Goal: Task Accomplishment & Management: Complete application form

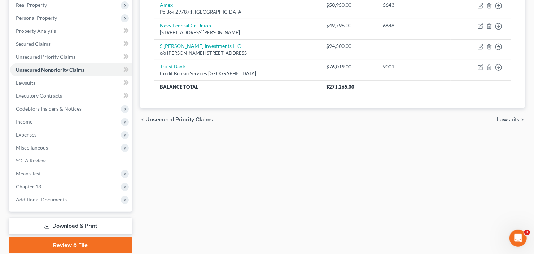
scroll to position [141, 0]
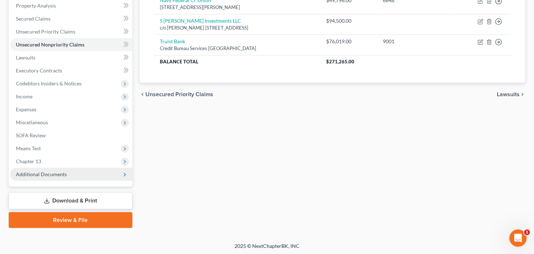
click at [53, 177] on span "Additional Documents" at bounding box center [71, 174] width 122 height 13
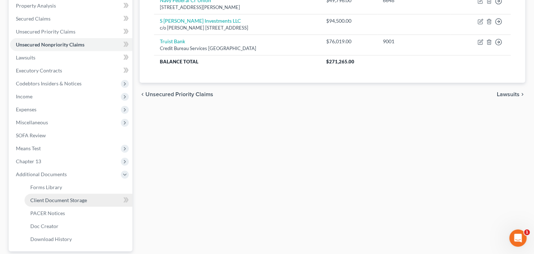
click at [58, 202] on span "Client Document Storage" at bounding box center [58, 200] width 57 height 6
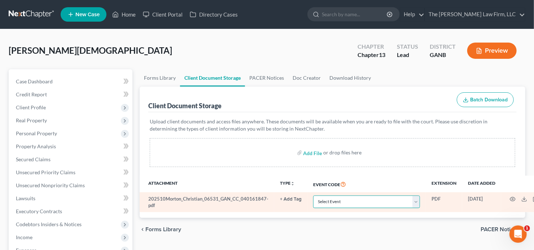
click at [331, 201] on select "Select Event 01 - Chapter 13 Plan - Initial Plan 02-Application to Pay Filing F…" at bounding box center [366, 201] width 107 height 13
select select "5"
click at [332, 201] on select "Select Event 01 - Chapter 13 Plan - Initial Plan 02-Application to Pay Filing F…" at bounding box center [366, 201] width 107 height 13
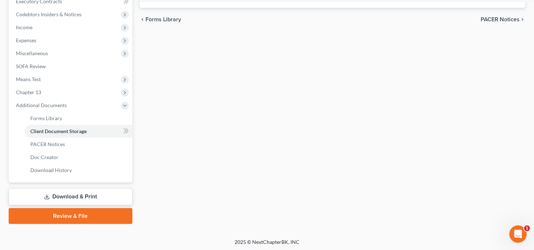
click at [74, 217] on link "Review & File" at bounding box center [71, 216] width 124 height 16
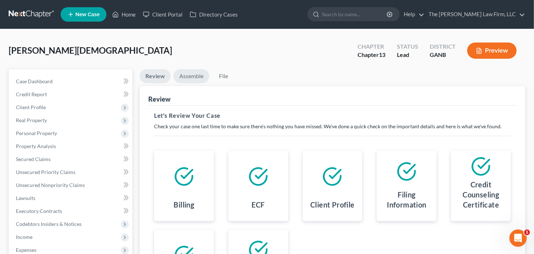
click at [197, 76] on link "Assemble" at bounding box center [191, 76] width 36 height 14
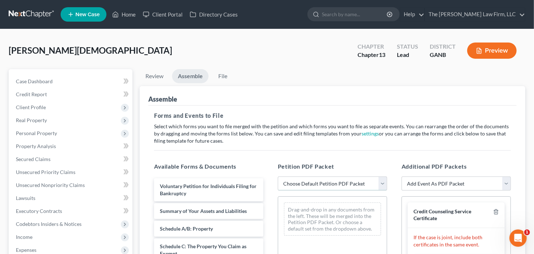
click at [332, 184] on select "Choose Default Petition PDF Packet Complete Bankruptcy Petition (all forms and …" at bounding box center [332, 184] width 109 height 14
select select "1"
click at [278, 177] on select "Choose Default Petition PDF Packet Complete Bankruptcy Petition (all forms and …" at bounding box center [332, 184] width 109 height 14
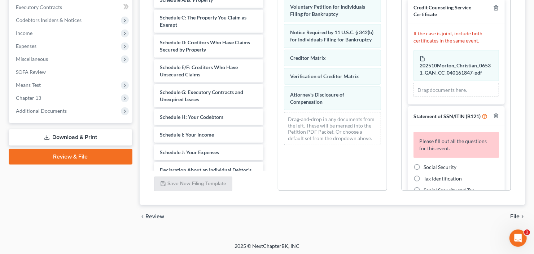
scroll to position [204, 0]
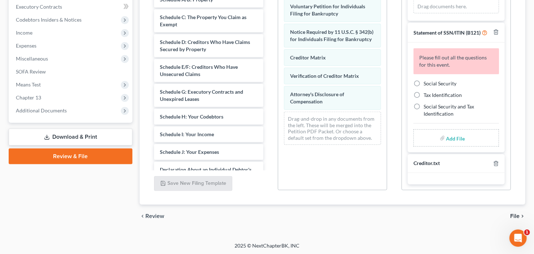
click at [423, 83] on label "Social Security" at bounding box center [439, 83] width 33 height 7
click at [426, 83] on input "Social Security" at bounding box center [428, 82] width 5 height 5
radio input "true"
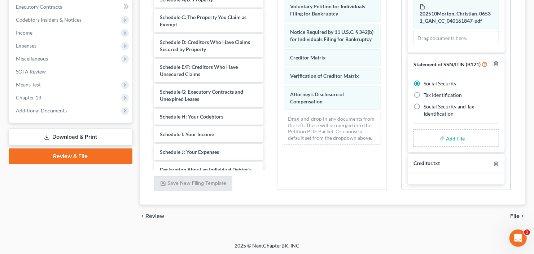
click at [453, 135] on input "file" at bounding box center [454, 138] width 17 height 13
type input "C:\fakepath\Christ Morton b21ex.pdf"
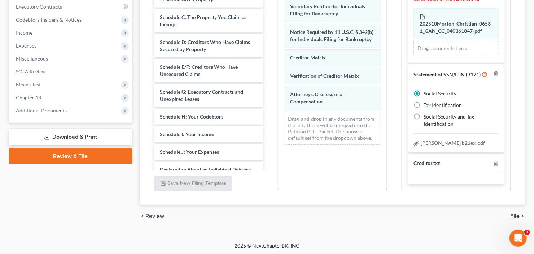
scroll to position [47, 0]
click at [518, 213] on span "File" at bounding box center [514, 216] width 9 height 6
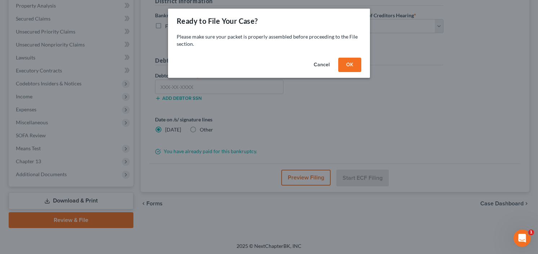
click at [344, 62] on button "OK" at bounding box center [349, 65] width 23 height 14
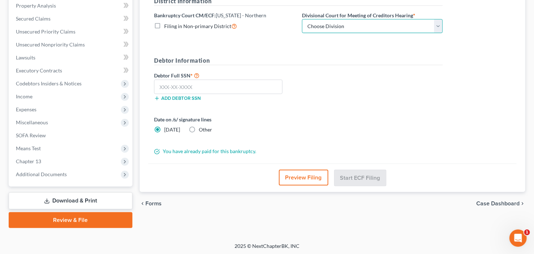
click at [353, 28] on select "Choose Division Atlanta Gainesville Newnan Rome" at bounding box center [372, 26] width 141 height 14
select select "2"
click at [302, 19] on select "Choose Division Atlanta Gainesville Newnan Rome" at bounding box center [372, 26] width 141 height 14
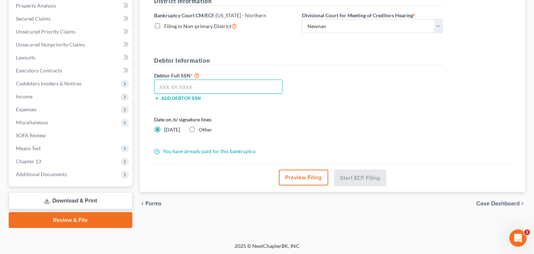
click at [213, 91] on input "text" at bounding box center [218, 87] width 128 height 14
click at [178, 90] on input "text" at bounding box center [218, 87] width 128 height 14
type input "495-96-9377"
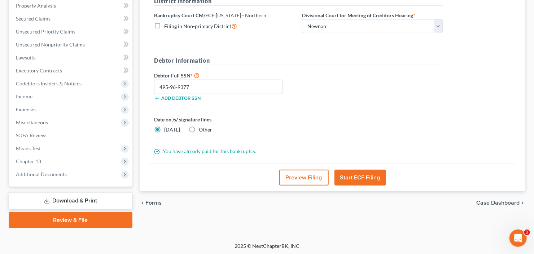
click at [357, 175] on button "Start ECF Filing" at bounding box center [360, 178] width 52 height 16
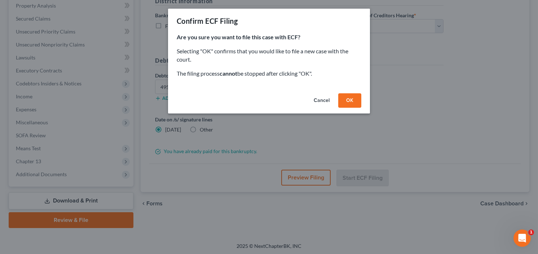
click at [347, 98] on button "OK" at bounding box center [349, 100] width 23 height 14
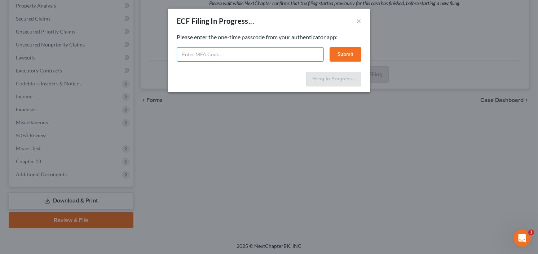
click at [218, 54] on input "text" at bounding box center [250, 54] width 147 height 14
click at [219, 54] on input "text" at bounding box center [250, 54] width 147 height 14
type input "894231"
click at [333, 52] on button "Submit" at bounding box center [346, 54] width 32 height 14
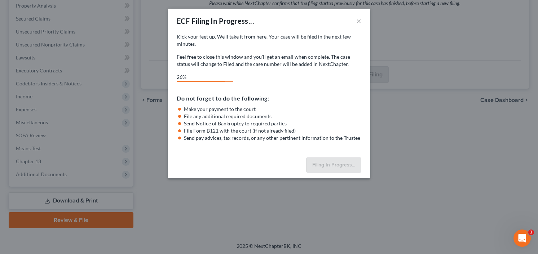
select select "2"
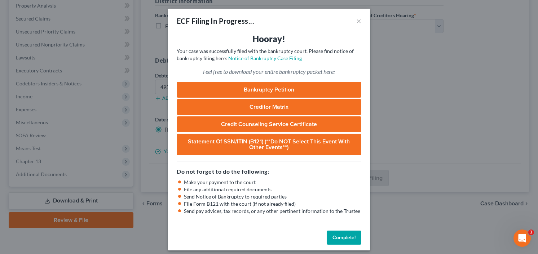
click at [339, 236] on button "Complete!" at bounding box center [344, 238] width 35 height 14
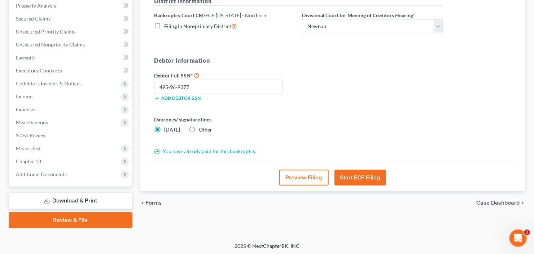
scroll to position [0, 0]
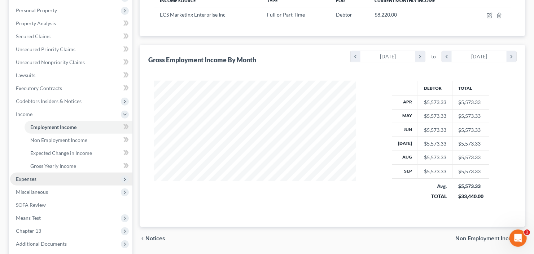
scroll to position [193, 0]
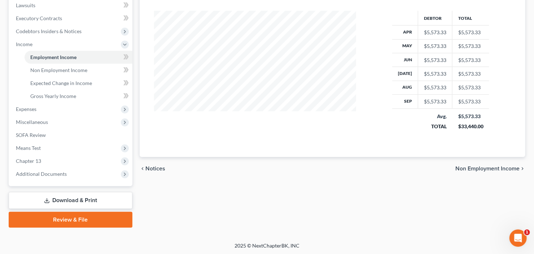
drag, startPoint x: 68, startPoint y: 199, endPoint x: 97, endPoint y: 201, distance: 29.2
click at [69, 200] on link "Download & Print" at bounding box center [71, 200] width 124 height 17
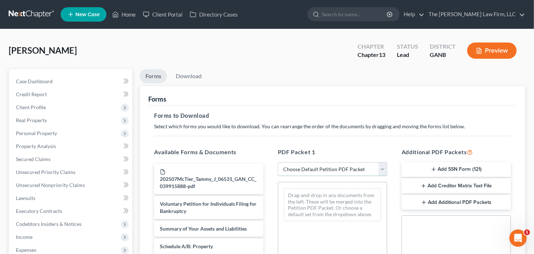
drag, startPoint x: 333, startPoint y: 169, endPoint x: 335, endPoint y: 175, distance: 5.4
click at [333, 169] on select "Choose Default Petition PDF Packet Complete Bankruptcy Petition (all forms and …" at bounding box center [332, 169] width 109 height 14
select select "0"
click at [278, 162] on select "Choose Default Petition PDF Packet Complete Bankruptcy Petition (all forms and …" at bounding box center [332, 169] width 109 height 14
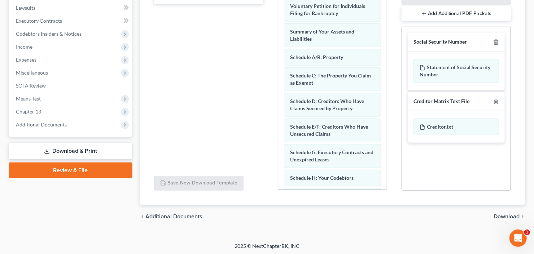
click at [504, 216] on span "Download" at bounding box center [506, 217] width 26 height 6
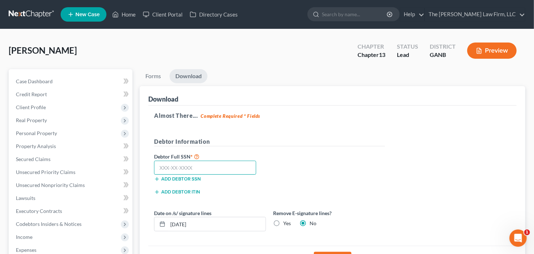
click at [180, 163] on input "text" at bounding box center [205, 168] width 102 height 14
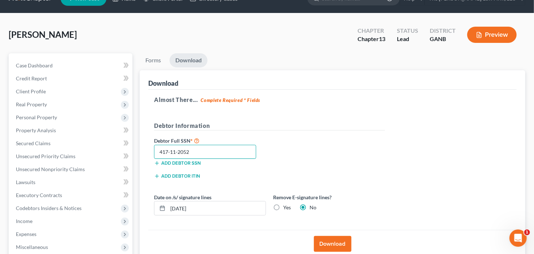
scroll to position [29, 0]
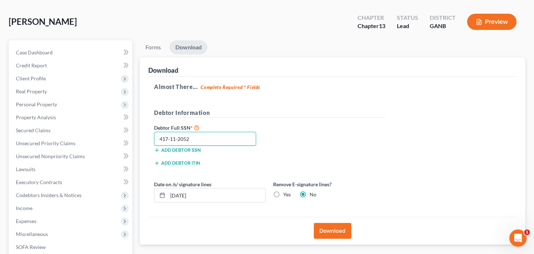
type input "417-11-2052"
click at [322, 229] on button "Download" at bounding box center [333, 231] width 38 height 16
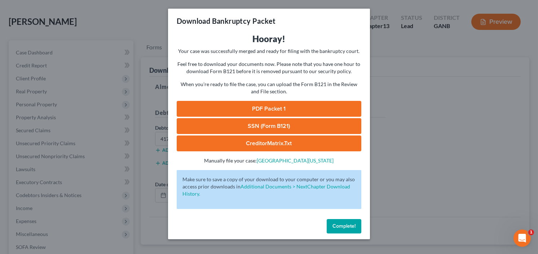
click at [262, 106] on link "PDF Packet 1" at bounding box center [269, 109] width 185 height 16
click at [274, 127] on link "SSN (Form B121)" at bounding box center [269, 126] width 185 height 16
click at [345, 229] on span "Complete!" at bounding box center [343, 226] width 23 height 6
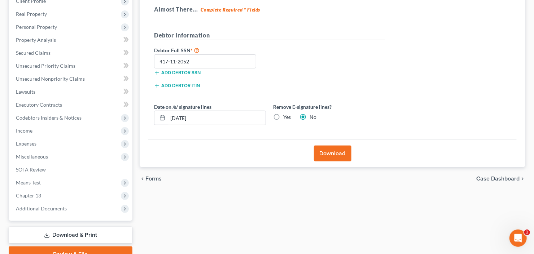
scroll to position [141, 0]
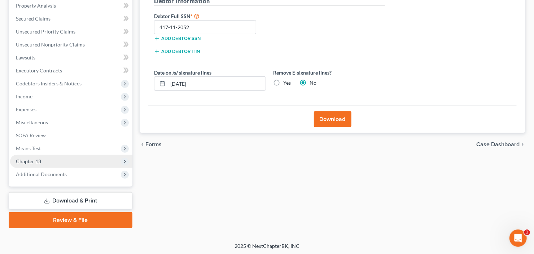
click at [42, 158] on span "Chapter 13" at bounding box center [71, 161] width 122 height 13
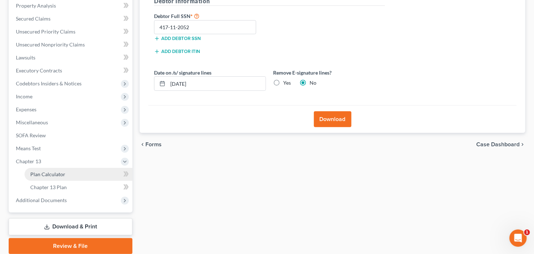
click at [57, 173] on span "Plan Calculator" at bounding box center [47, 174] width 35 height 6
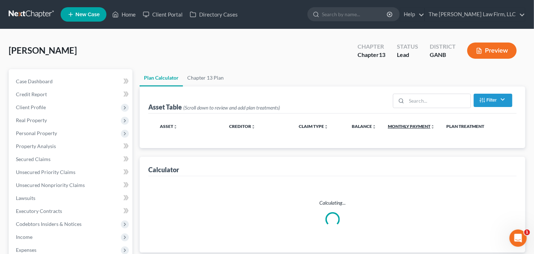
select select "59"
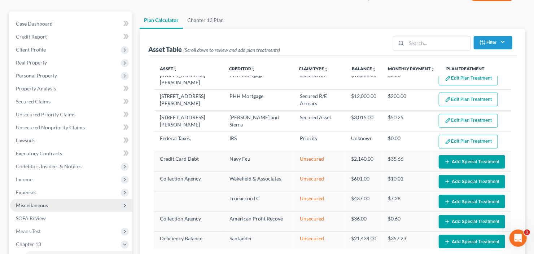
scroll to position [56, 0]
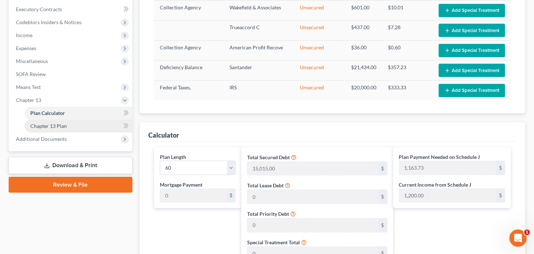
click at [58, 127] on span "Chapter 13 Plan" at bounding box center [48, 126] width 36 height 6
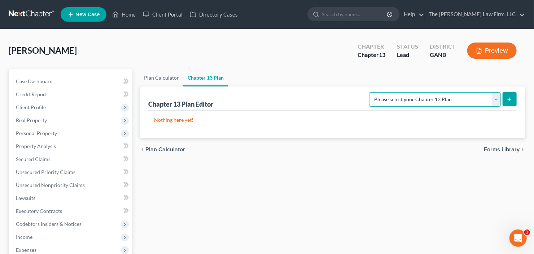
click at [492, 99] on select "Please select your Chapter 13 Plan National Form Plan - Official Form 113 North…" at bounding box center [435, 99] width 132 height 14
select select "2"
click at [370, 92] on select "Please select your Chapter 13 Plan National Form Plan - Official Form 113 North…" at bounding box center [435, 99] width 132 height 14
click at [505, 101] on button "submit" at bounding box center [509, 99] width 14 height 14
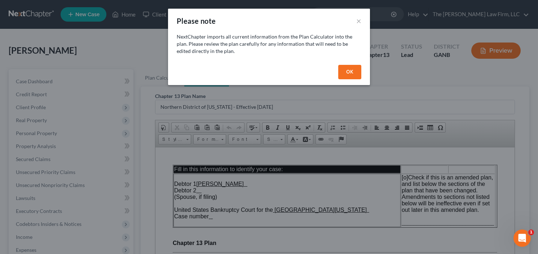
click at [341, 75] on button "OK" at bounding box center [349, 72] width 23 height 14
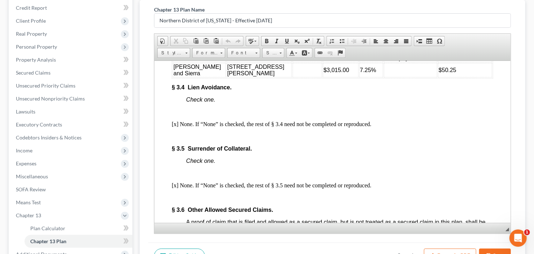
scroll to position [1443, 0]
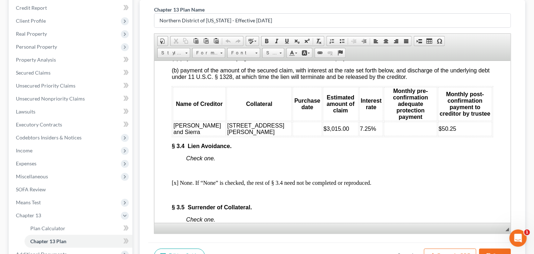
click at [292, 136] on td at bounding box center [306, 129] width 29 height 14
click at [383, 136] on td at bounding box center [409, 129] width 53 height 14
drag, startPoint x: 419, startPoint y: 159, endPoint x: 441, endPoint y: 156, distance: 22.5
click at [441, 136] on td "$50.25" at bounding box center [464, 129] width 54 height 14
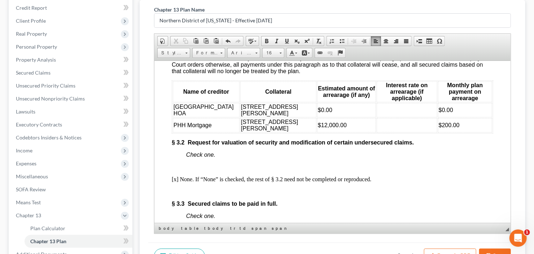
scroll to position [1125, 0]
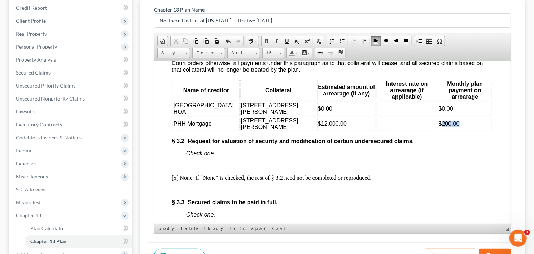
drag, startPoint x: 429, startPoint y: 147, endPoint x: 452, endPoint y: 146, distance: 22.4
click at [452, 131] on td "$200.00" at bounding box center [464, 123] width 54 height 14
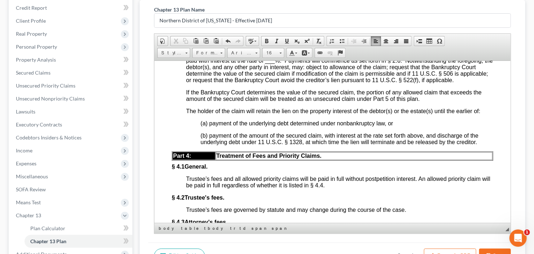
scroll to position [1673, 0]
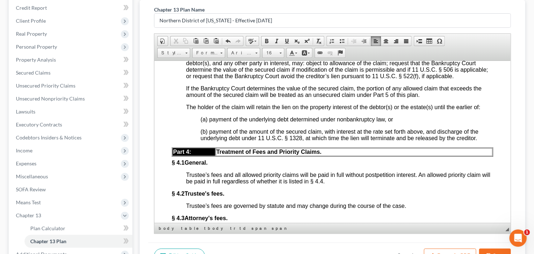
click at [271, 60] on span "___" at bounding box center [270, 56] width 10 height 6
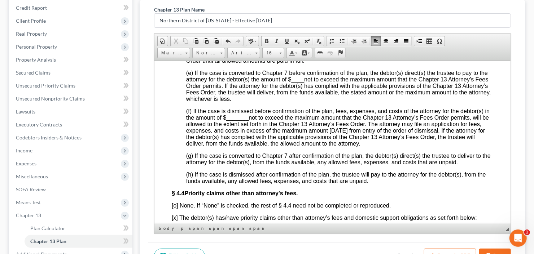
scroll to position [1933, 0]
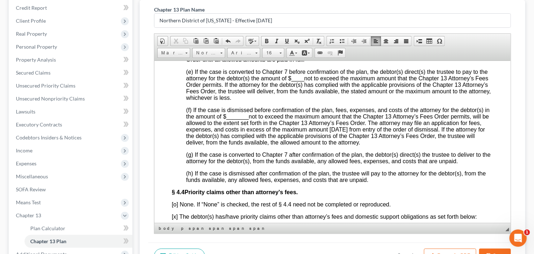
click at [439, 49] on span "___" at bounding box center [440, 46] width 10 height 6
click at [294, 81] on span "____" at bounding box center [297, 78] width 13 height 6
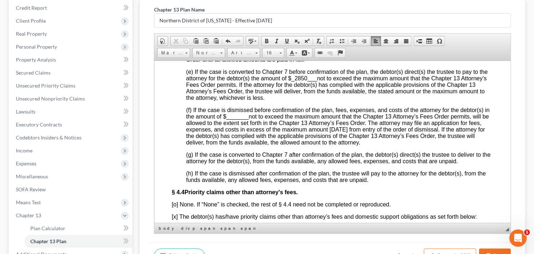
click at [234, 119] on span "_______" at bounding box center [237, 116] width 22 height 6
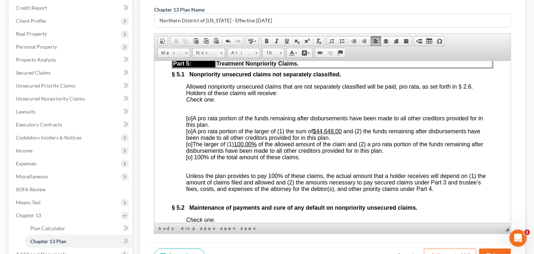
scroll to position [2164, 0]
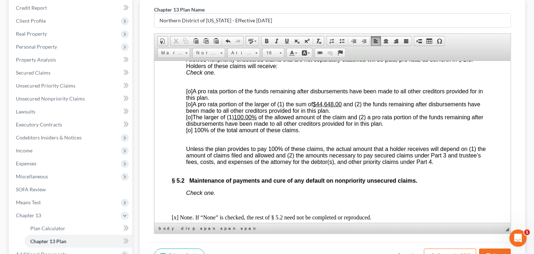
click at [189, 133] on span "[o] 100% of the total amount of these claims." at bounding box center [243, 130] width 114 height 6
drag, startPoint x: 317, startPoint y: 153, endPoint x: 342, endPoint y: 153, distance: 24.5
click at [341, 107] on u "$44,648.00" at bounding box center [326, 104] width 29 height 6
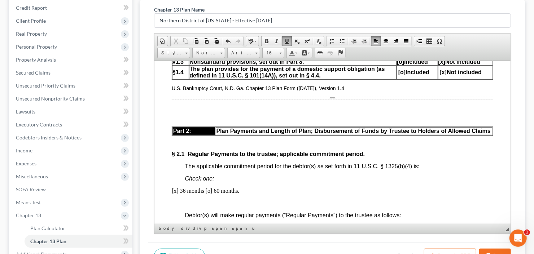
scroll to position [462, 0]
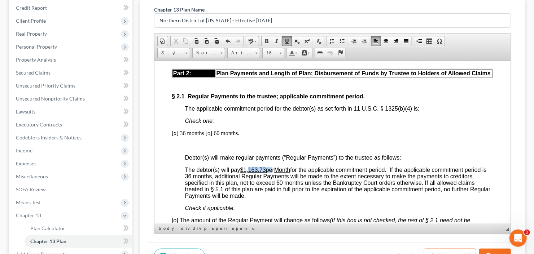
drag, startPoint x: 250, startPoint y: 172, endPoint x: 269, endPoint y: 170, distance: 19.9
click at [269, 170] on span "The debtor(s) will pay $1,163.73 per Month for the applicable commitment period…" at bounding box center [337, 183] width 305 height 32
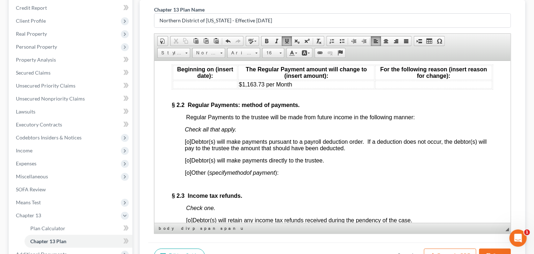
scroll to position [635, 0]
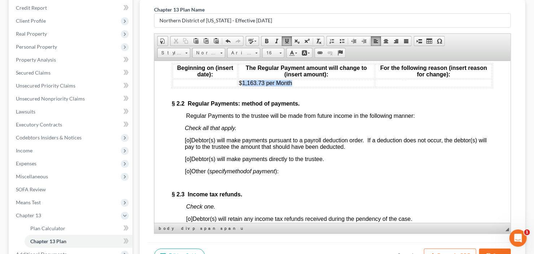
drag, startPoint x: 241, startPoint y: 88, endPoint x: 296, endPoint y: 87, distance: 54.5
click at [296, 87] on td "$1,163.73 per Month" at bounding box center [306, 83] width 136 height 8
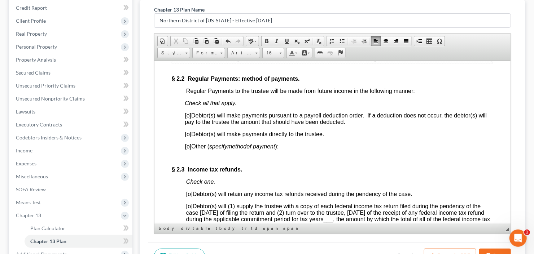
scroll to position [664, 0]
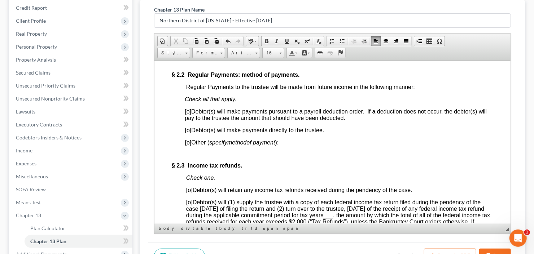
click at [189, 133] on span "[o]" at bounding box center [188, 130] width 6 height 6
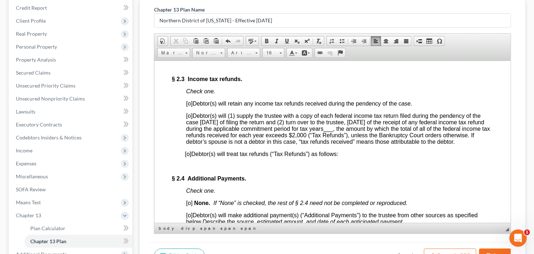
scroll to position [779, 0]
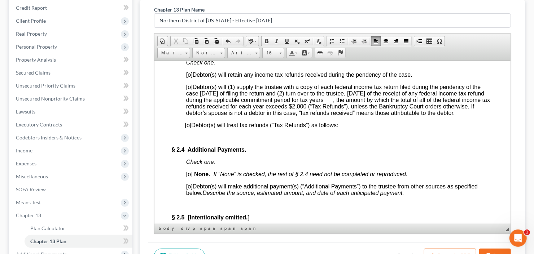
click at [189, 78] on span "[o]" at bounding box center [189, 74] width 6 height 6
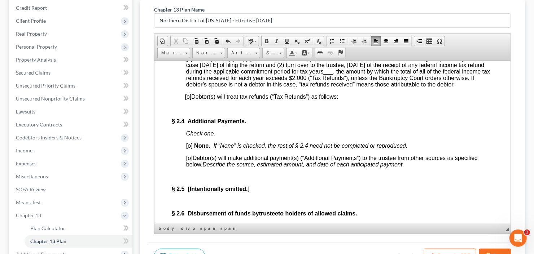
scroll to position [837, 0]
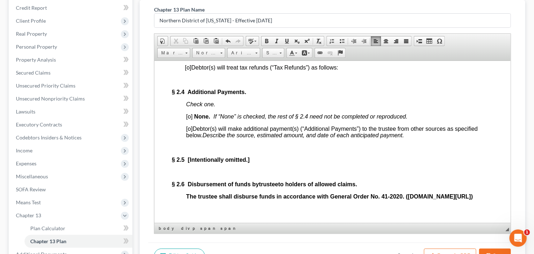
click at [189, 119] on span "[o]" at bounding box center [189, 116] width 6 height 6
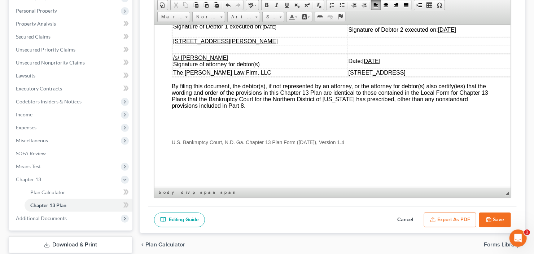
scroll to position [167, 0]
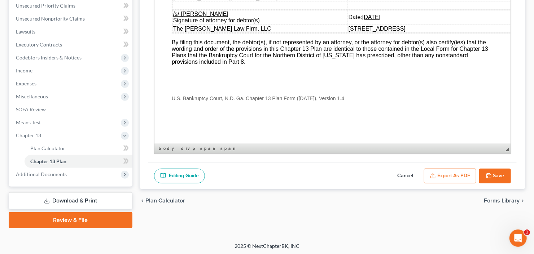
click at [440, 180] on button "Export as PDF" at bounding box center [450, 176] width 52 height 15
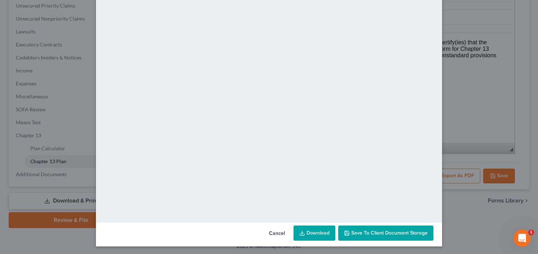
scroll to position [47, 0]
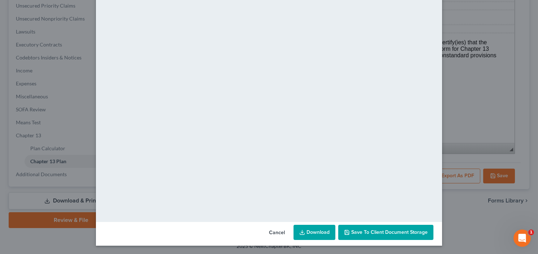
click at [313, 231] on link "Download" at bounding box center [315, 232] width 42 height 15
click at [364, 232] on span "Save to Client Document Storage" at bounding box center [389, 232] width 76 height 6
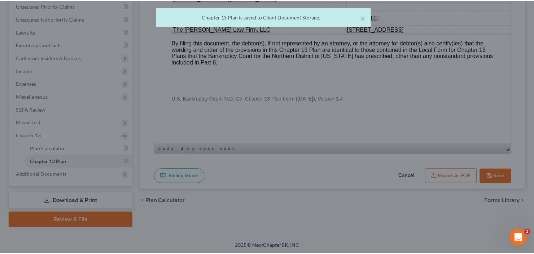
scroll to position [2787, 0]
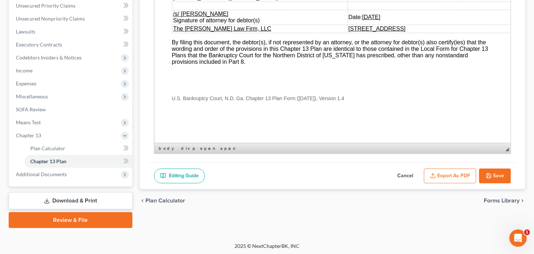
click at [496, 171] on button "Save" at bounding box center [495, 176] width 32 height 15
select select "2"
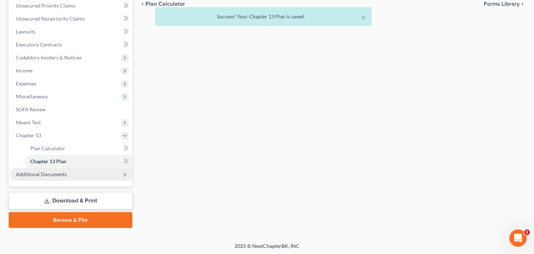
click at [45, 171] on span "Additional Documents" at bounding box center [41, 174] width 51 height 6
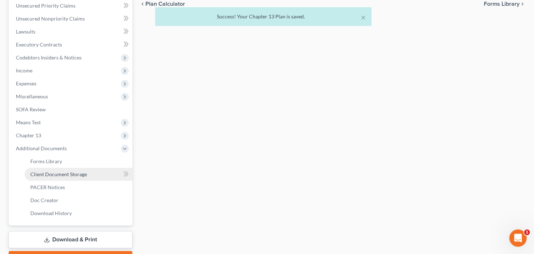
click at [59, 173] on span "Client Document Storage" at bounding box center [58, 174] width 57 height 6
select select "5"
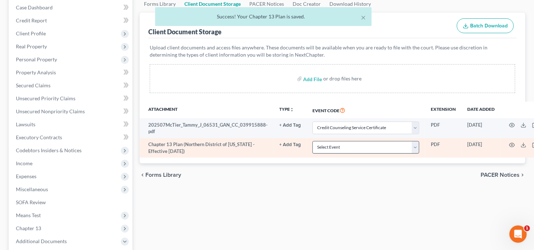
scroll to position [87, 0]
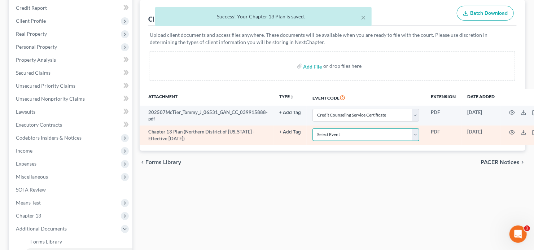
click at [347, 133] on select "Select Event 01 - Chapter 13 Plan - Initial Plan 02-Application to Pay Filing F…" at bounding box center [365, 134] width 107 height 13
select select "0"
click at [312, 128] on select "Select Event 01 - Chapter 13 Plan - Initial Plan 02-Application to Pay Filing F…" at bounding box center [365, 134] width 107 height 13
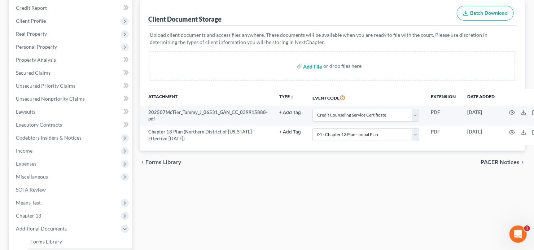
click at [313, 63] on input "file" at bounding box center [311, 66] width 17 height 13
type input "C:\fakepath\Tammy Mctier 60 day s.pdf"
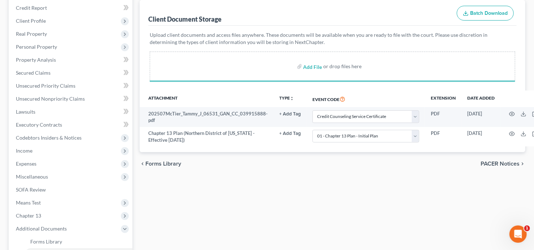
select select "5"
select select "0"
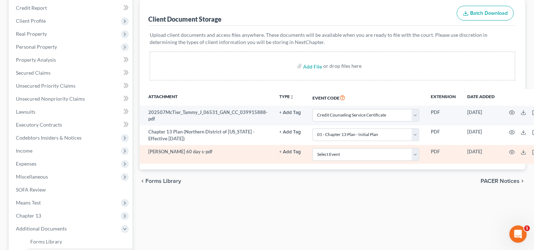
click at [379, 160] on td "Select Event 01 - Chapter 13 Plan - Initial Plan 02-Application to Pay Filing F…" at bounding box center [366, 154] width 118 height 19
click at [379, 156] on select "Select Event 01 - Chapter 13 Plan - Initial Plan 02-Application to Pay Filing F…" at bounding box center [365, 154] width 107 height 13
select select "35"
click at [312, 148] on select "Select Event 01 - Chapter 13 Plan - Initial Plan 02-Application to Pay Filing F…" at bounding box center [365, 154] width 107 height 13
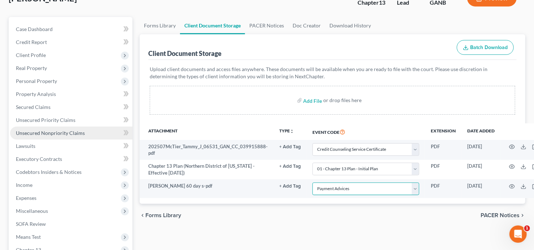
scroll to position [0, 0]
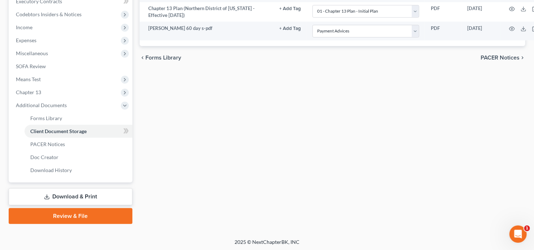
drag, startPoint x: 51, startPoint y: 221, endPoint x: 241, endPoint y: 184, distance: 192.9
click at [51, 221] on link "Review & File" at bounding box center [71, 216] width 124 height 16
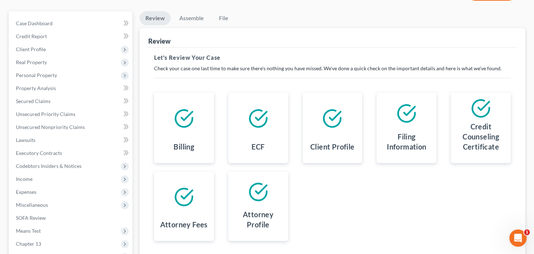
scroll to position [141, 0]
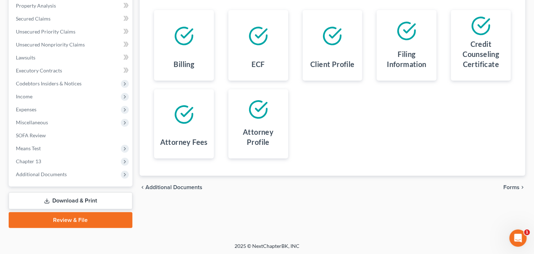
drag, startPoint x: 57, startPoint y: 221, endPoint x: 135, endPoint y: 210, distance: 79.4
click at [57, 221] on link "Review & File" at bounding box center [71, 220] width 124 height 16
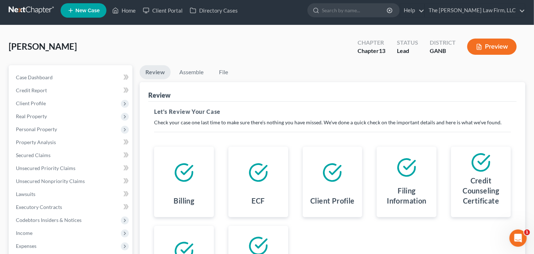
scroll to position [0, 0]
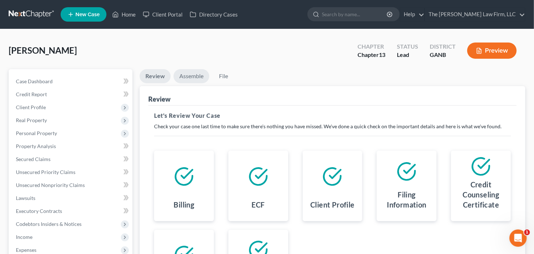
click at [184, 72] on link "Assemble" at bounding box center [191, 76] width 36 height 14
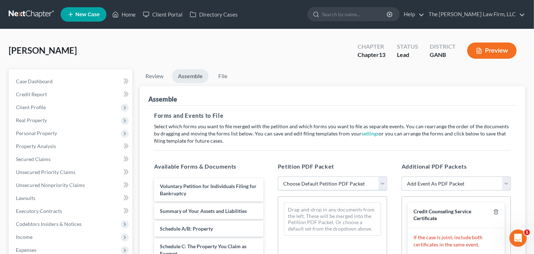
drag, startPoint x: 334, startPoint y: 184, endPoint x: 336, endPoint y: 189, distance: 6.0
click at [334, 184] on select "Choose Default Petition PDF Packet Complete Bankruptcy Petition (all forms and …" at bounding box center [332, 184] width 109 height 14
select select "0"
click at [278, 177] on select "Choose Default Petition PDF Packet Complete Bankruptcy Petition (all forms and …" at bounding box center [332, 184] width 109 height 14
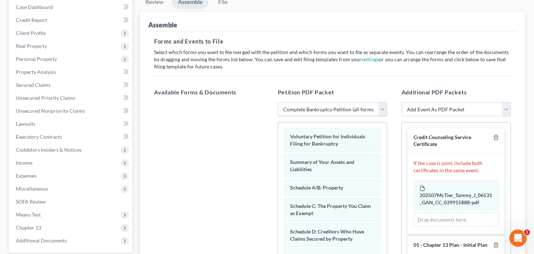
scroll to position [115, 0]
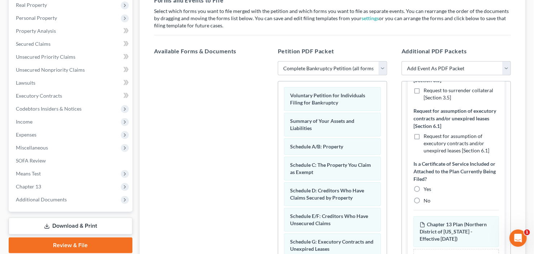
click at [423, 204] on label "No" at bounding box center [426, 200] width 7 height 7
click at [426, 202] on input "No" at bounding box center [428, 199] width 5 height 5
radio input "true"
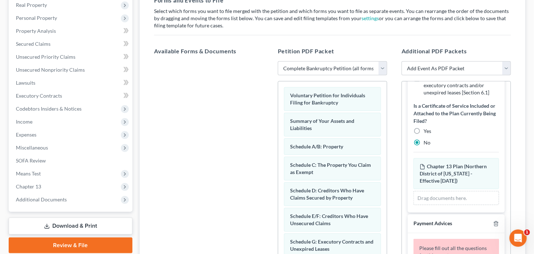
scroll to position [430, 0]
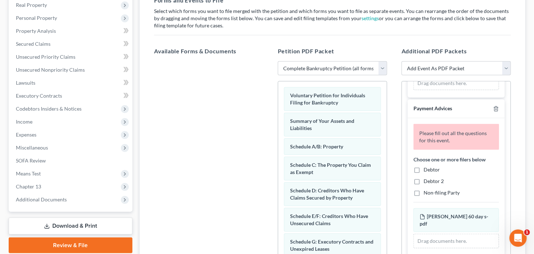
click at [423, 173] on label "Debtor" at bounding box center [431, 169] width 16 height 7
click at [426, 171] on input "Debtor" at bounding box center [428, 168] width 5 height 5
checkbox input "true"
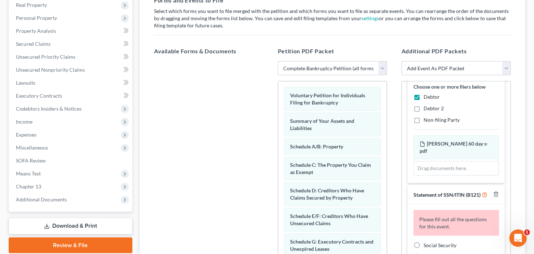
scroll to position [523, 0]
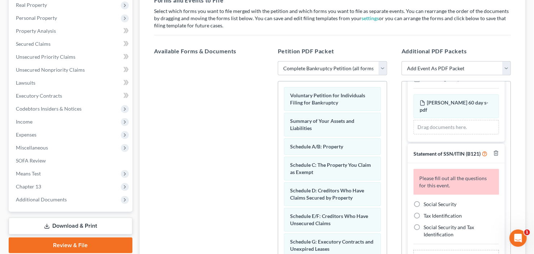
click at [423, 203] on label "Social Security" at bounding box center [439, 204] width 33 height 7
click at [426, 203] on input "Social Security" at bounding box center [428, 203] width 5 height 5
radio input "true"
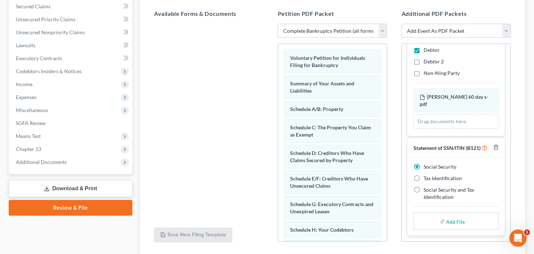
scroll to position [204, 0]
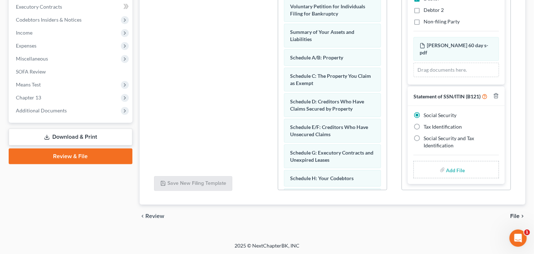
click at [454, 166] on input "file" at bounding box center [454, 169] width 17 height 13
type input "C:\fakepath\Tammy Mctier b21ex.pdf"
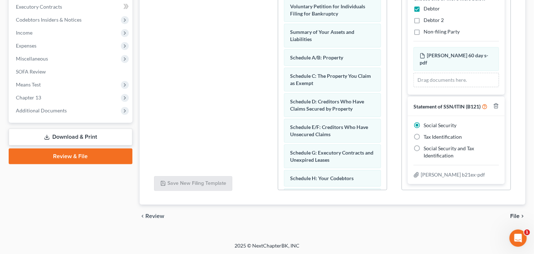
scroll to position [481, 0]
click at [516, 215] on span "File" at bounding box center [514, 216] width 9 height 6
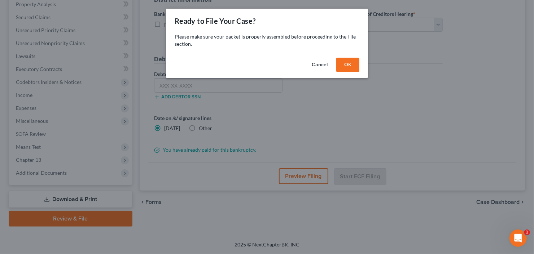
scroll to position [141, 0]
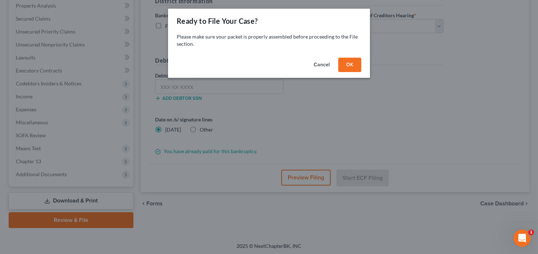
click at [346, 62] on button "OK" at bounding box center [349, 65] width 23 height 14
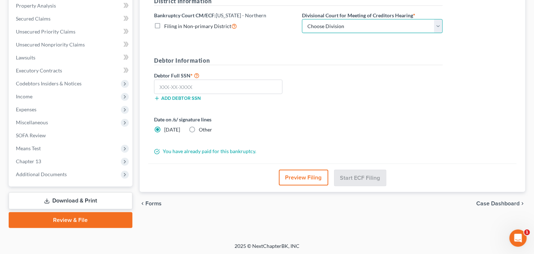
click at [359, 30] on select "Choose Division Atlanta Gainesville Newnan Rome" at bounding box center [372, 26] width 141 height 14
select select "0"
click at [302, 19] on select "Choose Division Atlanta Gainesville Newnan Rome" at bounding box center [372, 26] width 141 height 14
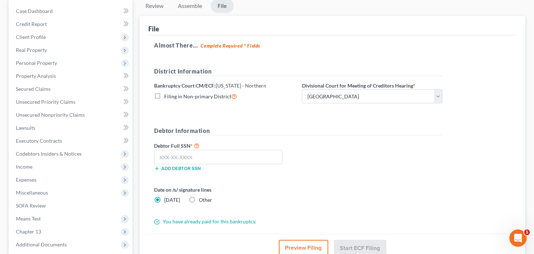
scroll to position [112, 0]
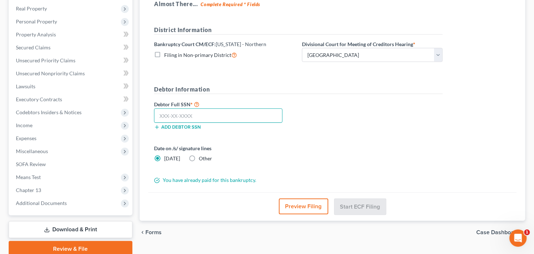
drag, startPoint x: 196, startPoint y: 117, endPoint x: 192, endPoint y: 115, distance: 4.0
click at [196, 117] on input "text" at bounding box center [218, 116] width 128 height 14
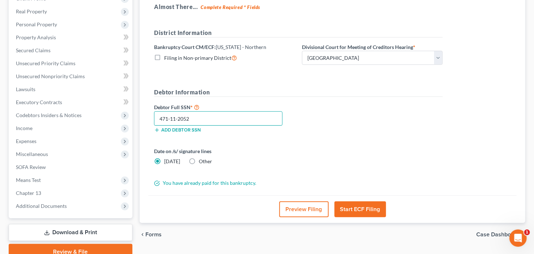
scroll to position [115, 0]
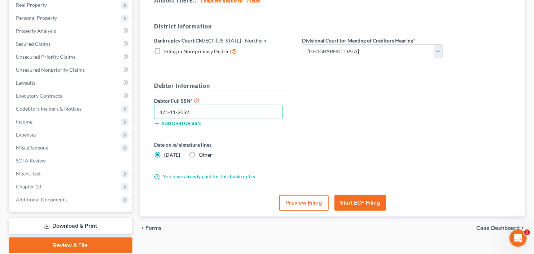
drag, startPoint x: 199, startPoint y: 111, endPoint x: 153, endPoint y: 112, distance: 45.5
click at [138, 112] on div "Review Assemble File Review This court does not allow electronic filing for cas…" at bounding box center [332, 104] width 393 height 300
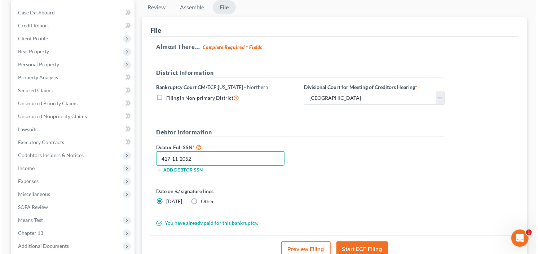
scroll to position [87, 0]
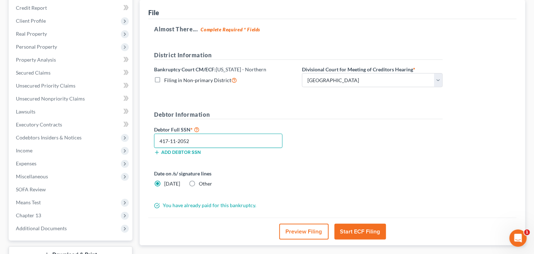
type input "417-11-2052"
click at [357, 232] on button "Start ECF Filing" at bounding box center [360, 232] width 52 height 16
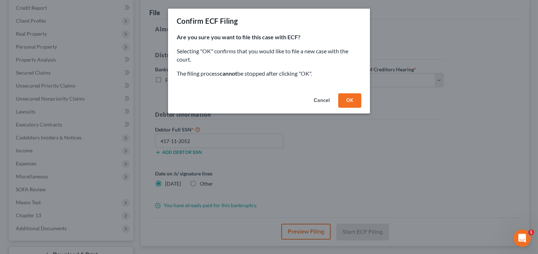
click at [348, 101] on button "OK" at bounding box center [349, 100] width 23 height 14
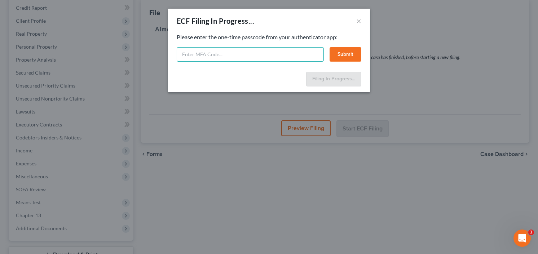
click at [234, 54] on input "text" at bounding box center [250, 54] width 147 height 14
type input "499757"
click at [347, 49] on button "Submit" at bounding box center [346, 54] width 32 height 14
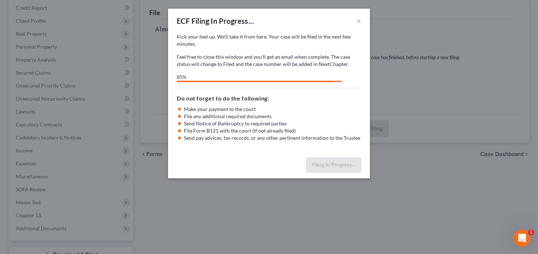
select select "0"
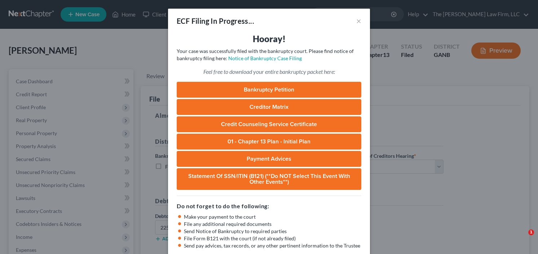
select select "0"
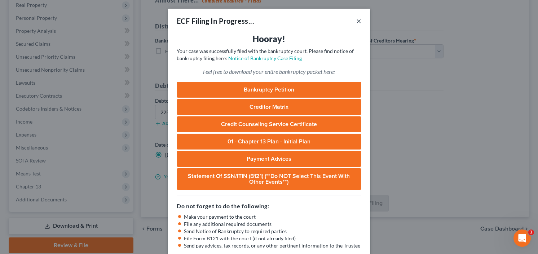
drag, startPoint x: 355, startPoint y: 20, endPoint x: 257, endPoint y: 26, distance: 97.5
click at [356, 20] on button "×" at bounding box center [358, 21] width 5 height 9
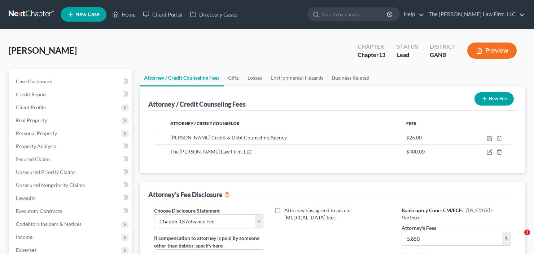
select select "2"
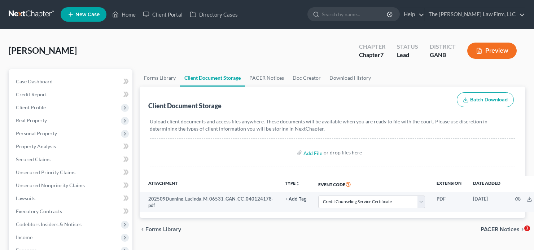
select select "5"
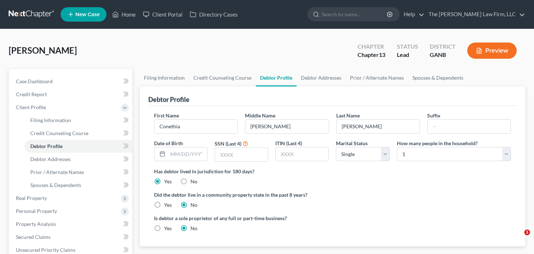
select select "0"
